Goal: Find specific page/section

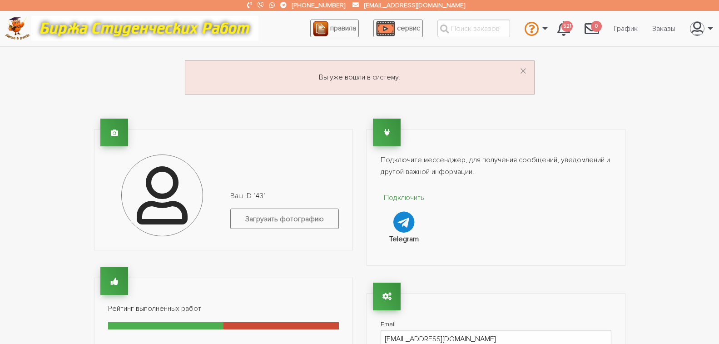
click at [665, 29] on link "Заказы" at bounding box center [664, 28] width 38 height 17
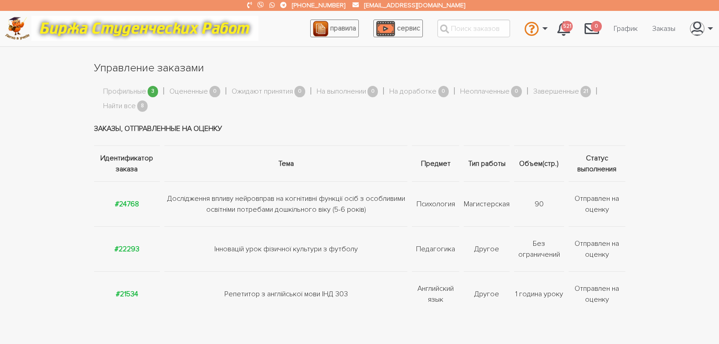
click at [134, 90] on link "Профильные" at bounding box center [124, 92] width 43 height 12
click at [130, 104] on link "Найти все" at bounding box center [119, 106] width 33 height 12
